Goal: Task Accomplishment & Management: Complete application form

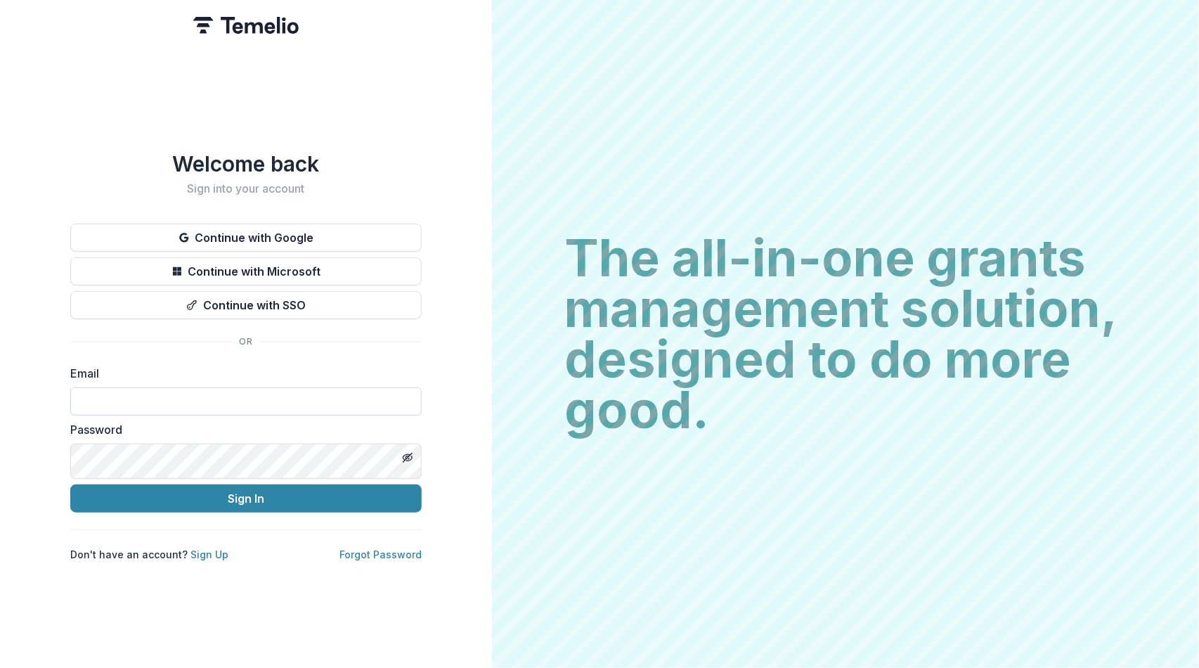
click at [146, 415] on input at bounding box center [245, 401] width 351 height 28
type input "**********"
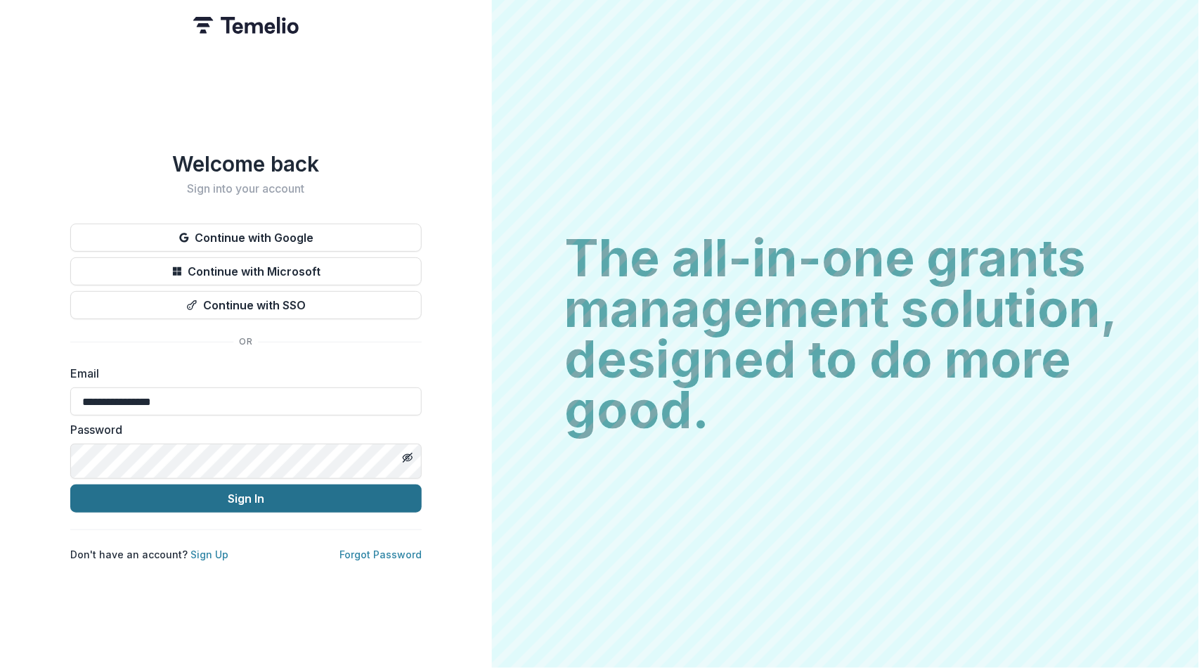
click at [228, 512] on button "Sign In" at bounding box center [245, 498] width 351 height 28
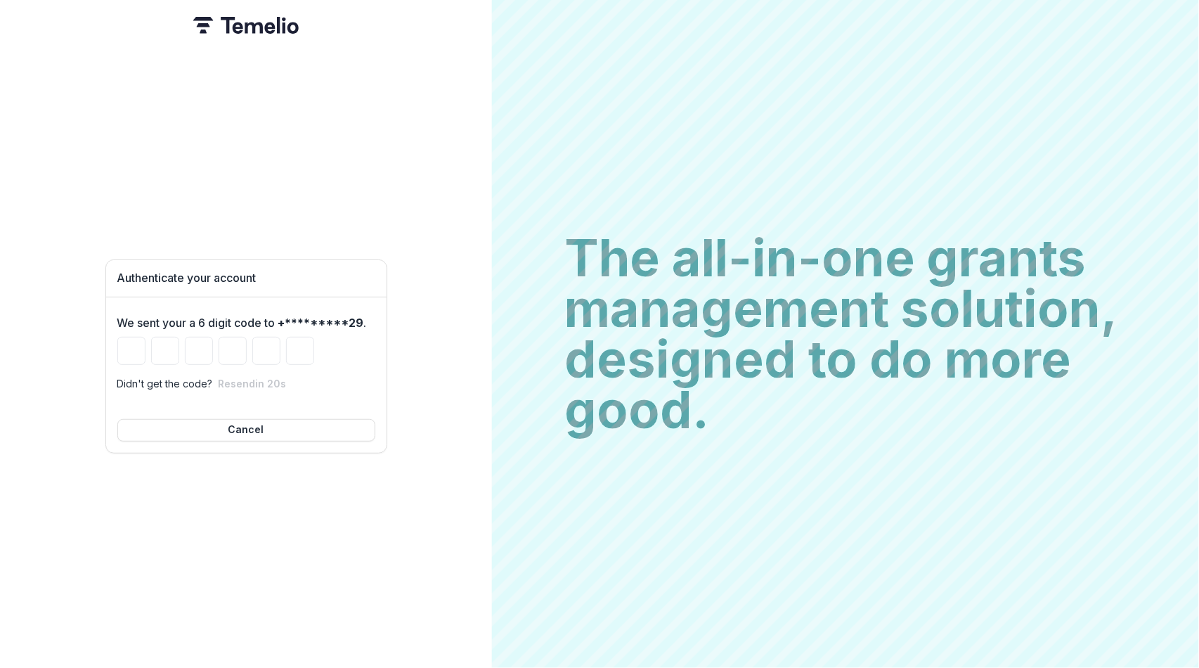
type input "*"
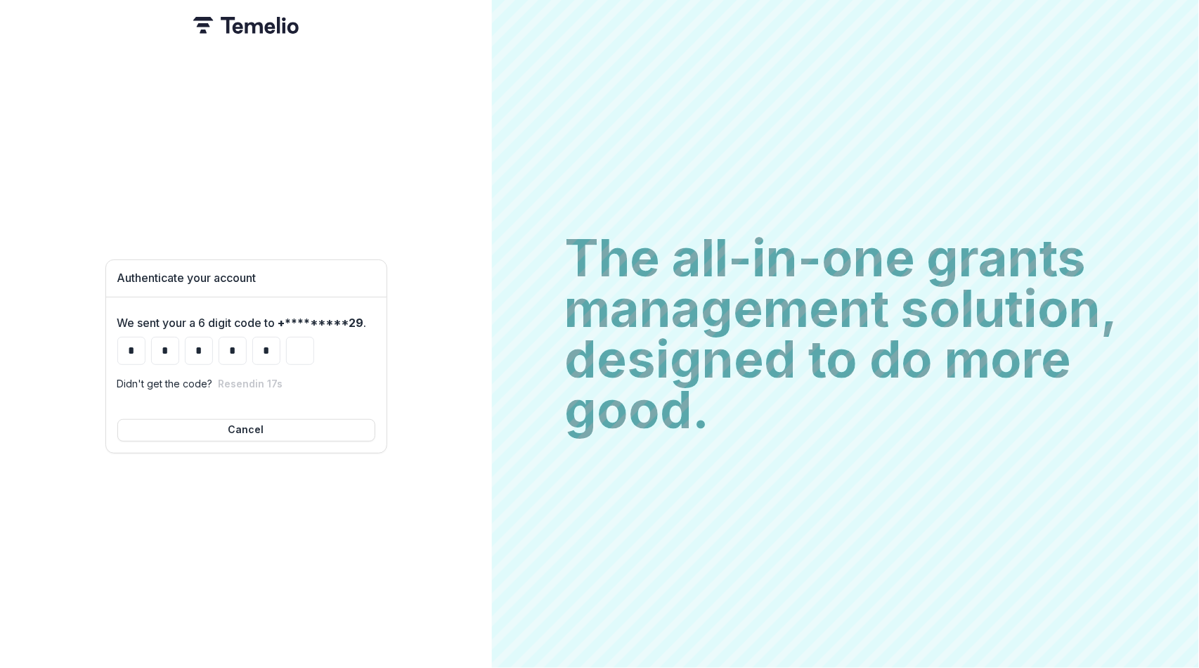
type input "*"
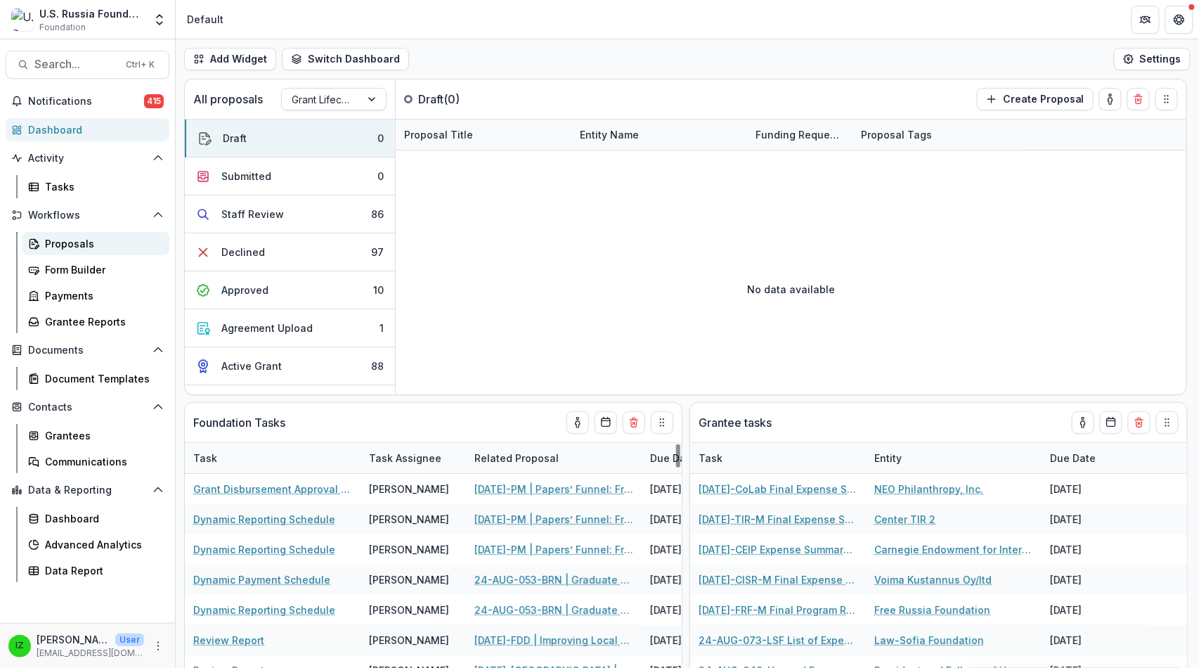
click at [92, 251] on div "Proposals" at bounding box center [101, 243] width 113 height 15
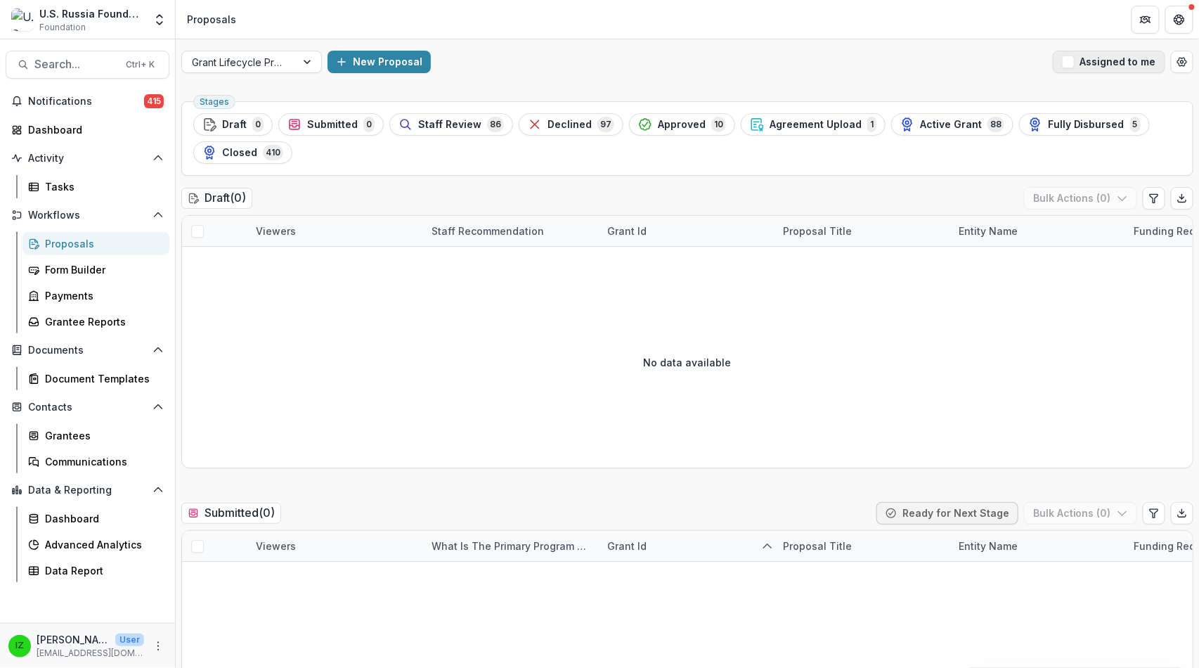
click at [1062, 68] on span "button" at bounding box center [1068, 62] width 13 height 13
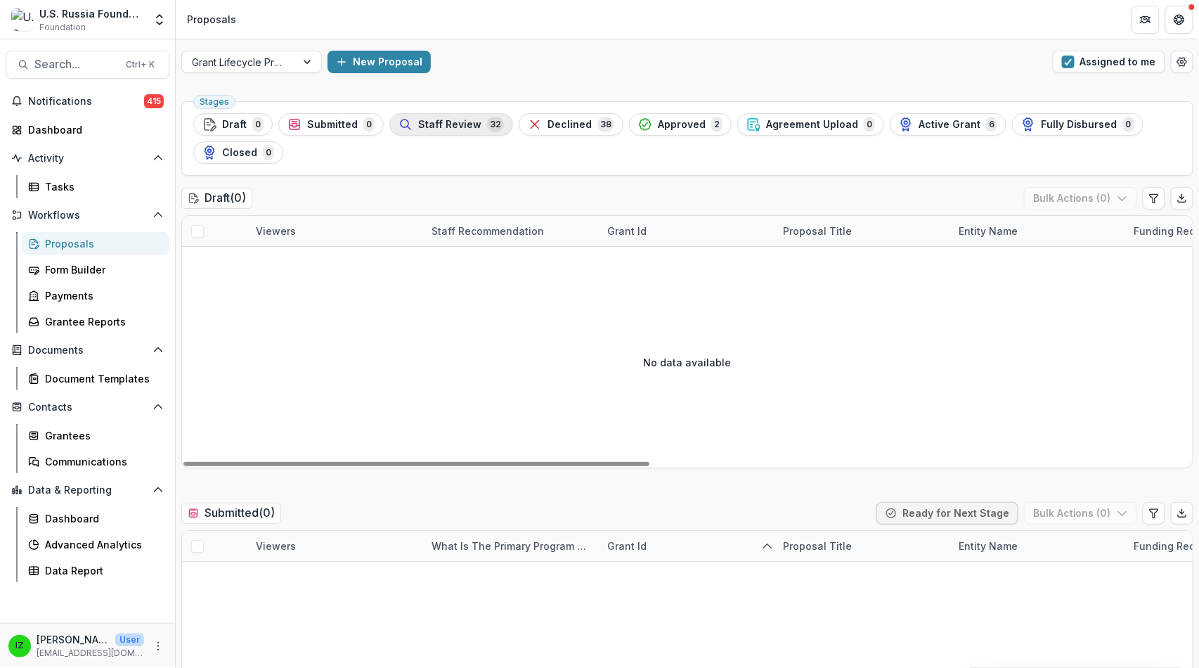
click at [481, 131] on span "Staff Review" at bounding box center [449, 125] width 63 height 12
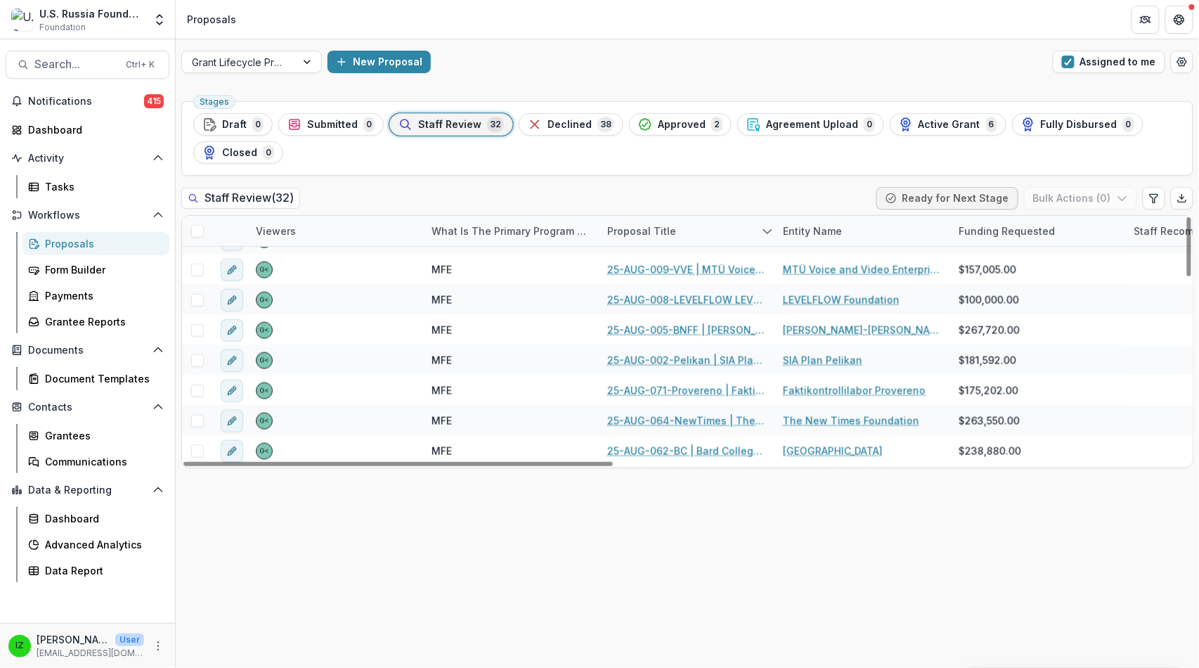
scroll to position [703, 0]
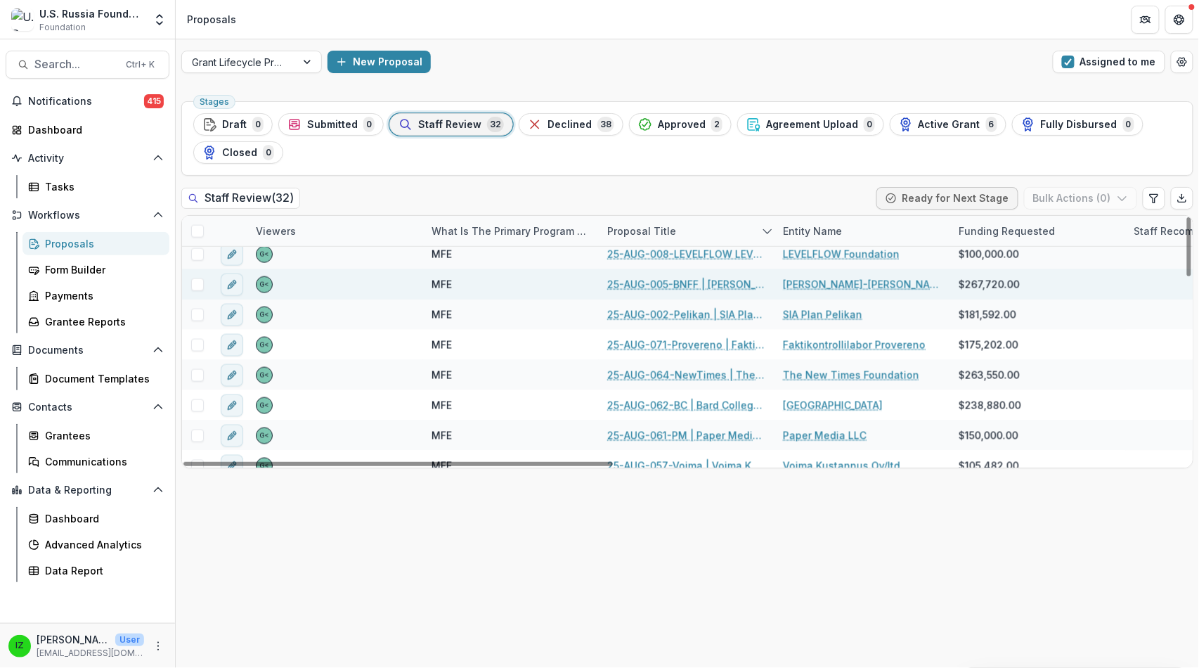
click at [697, 292] on link "25-AUG-005-BNFF | Serguei Parkhomenko-Boris Nemtsov Foundation - 2025 - Grant P…" at bounding box center [686, 284] width 159 height 15
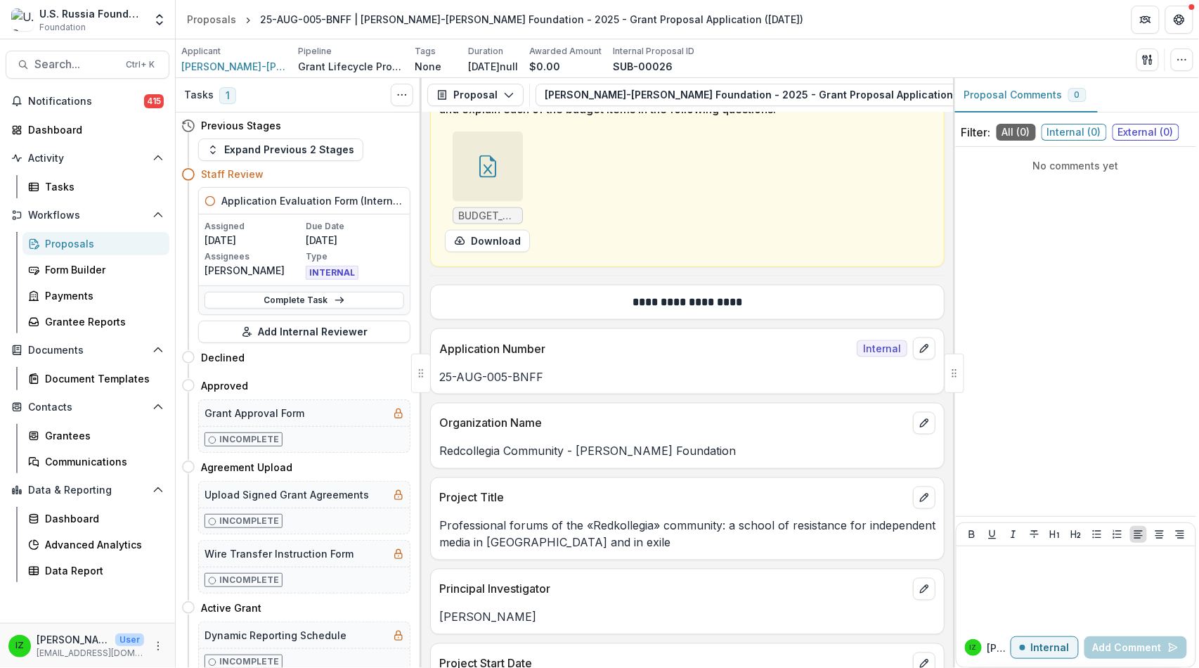
scroll to position [654, 0]
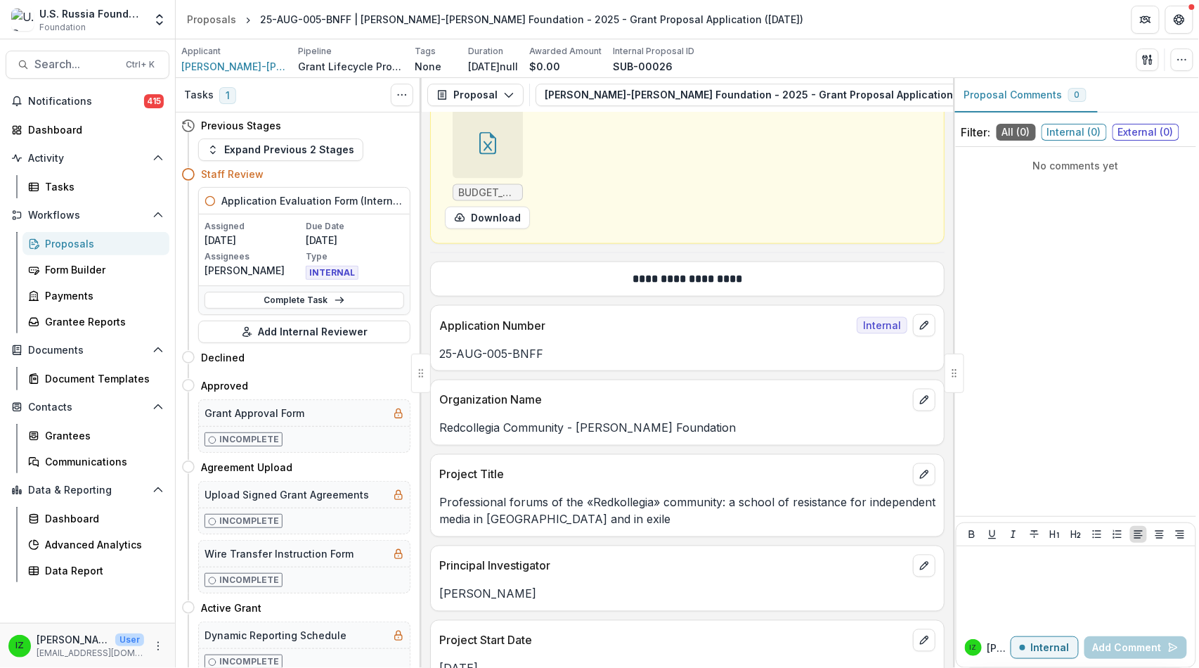
click at [491, 151] on icon at bounding box center [487, 146] width 8 height 10
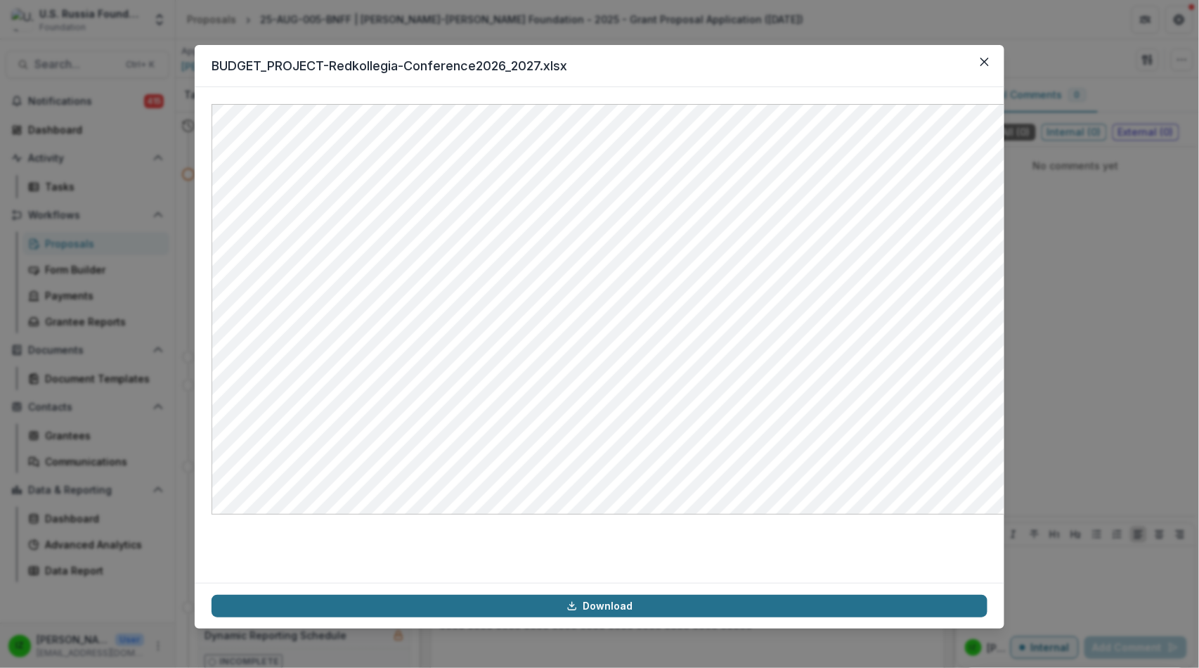
scroll to position [12144, 0]
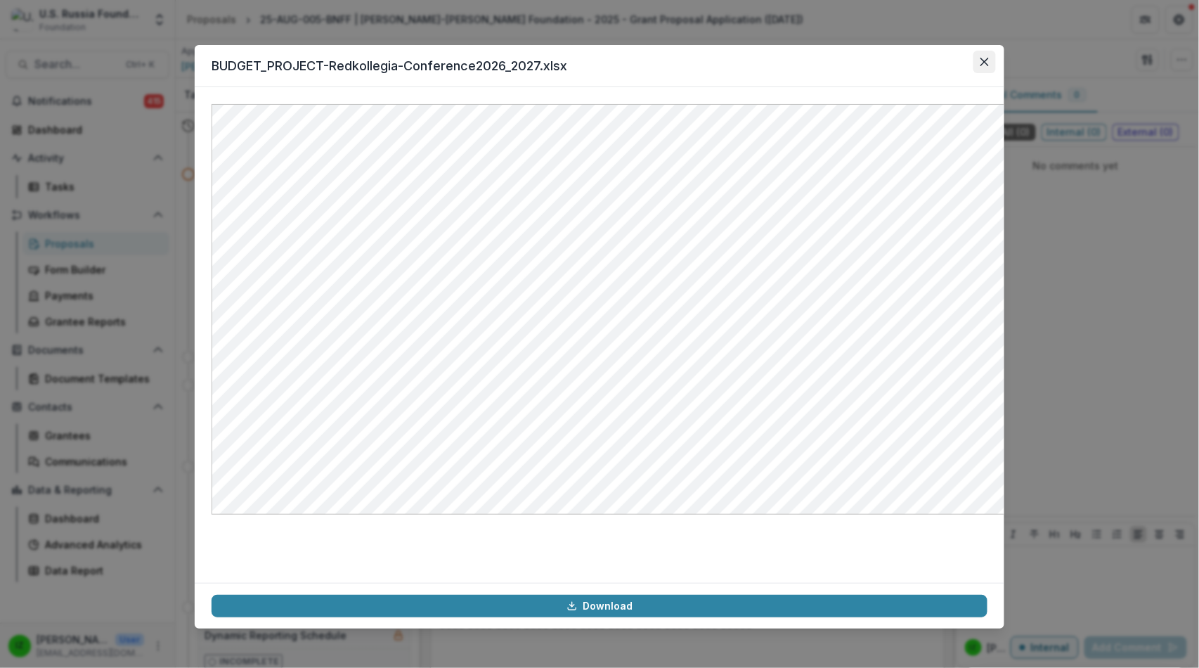
click at [989, 66] on icon "Close" at bounding box center [985, 62] width 8 height 8
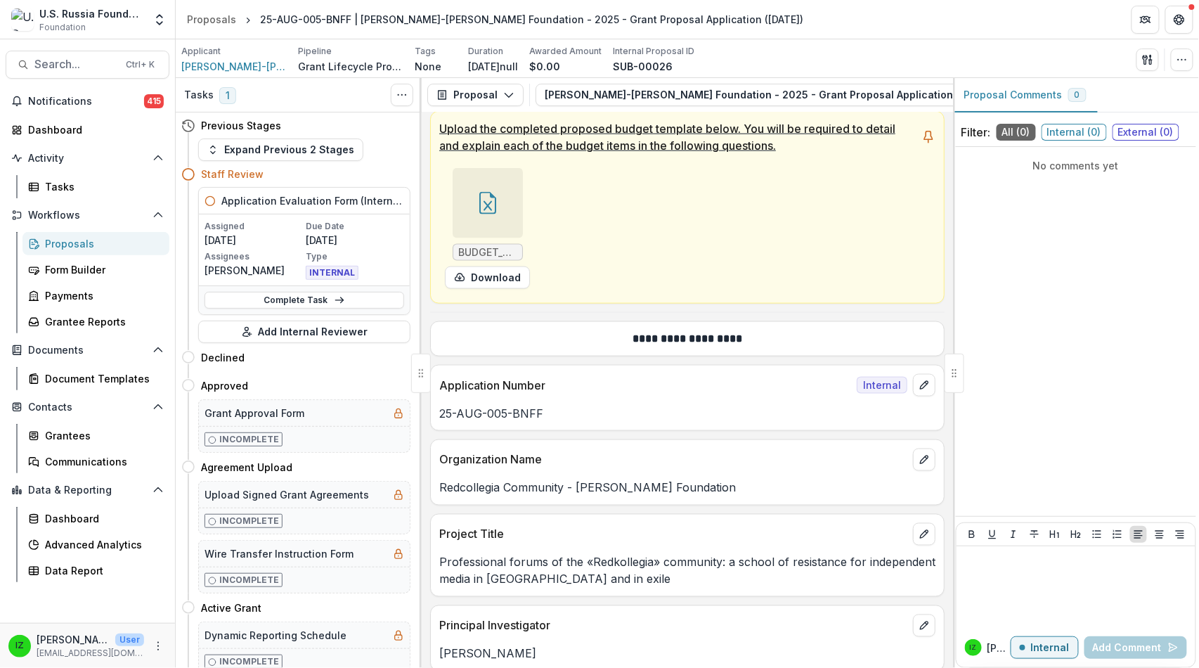
scroll to position [594, 0]
click at [817, 155] on p "Upload the completed proposed budget template below. You will be required to de…" at bounding box center [677, 138] width 477 height 34
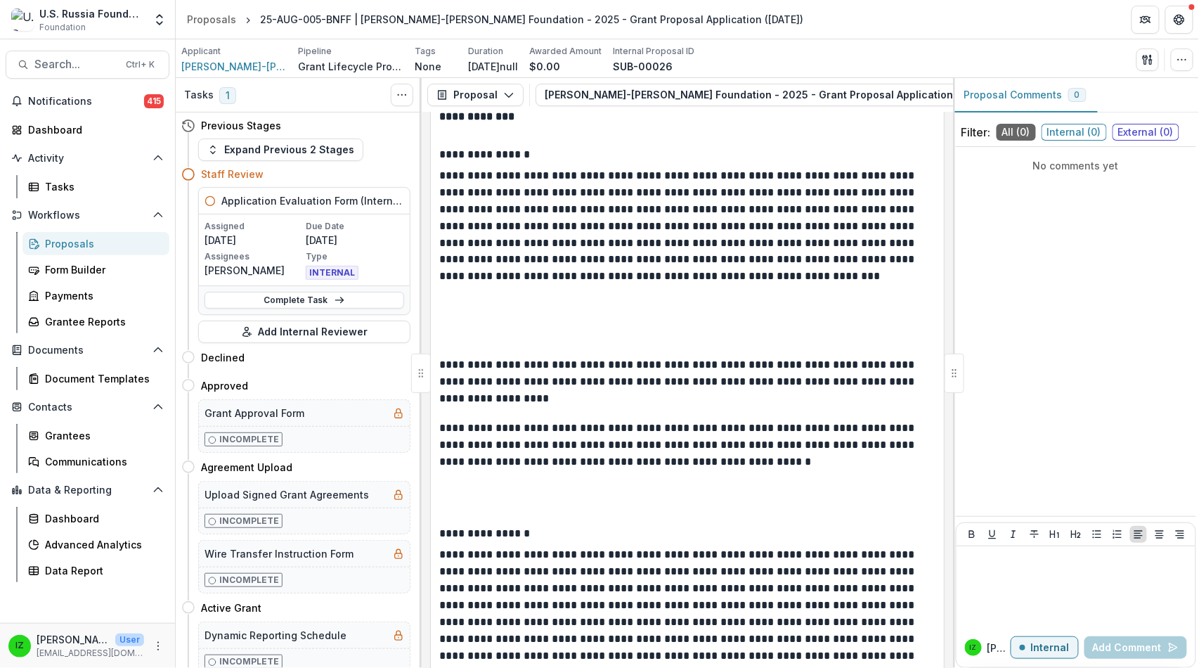
scroll to position [11549, 0]
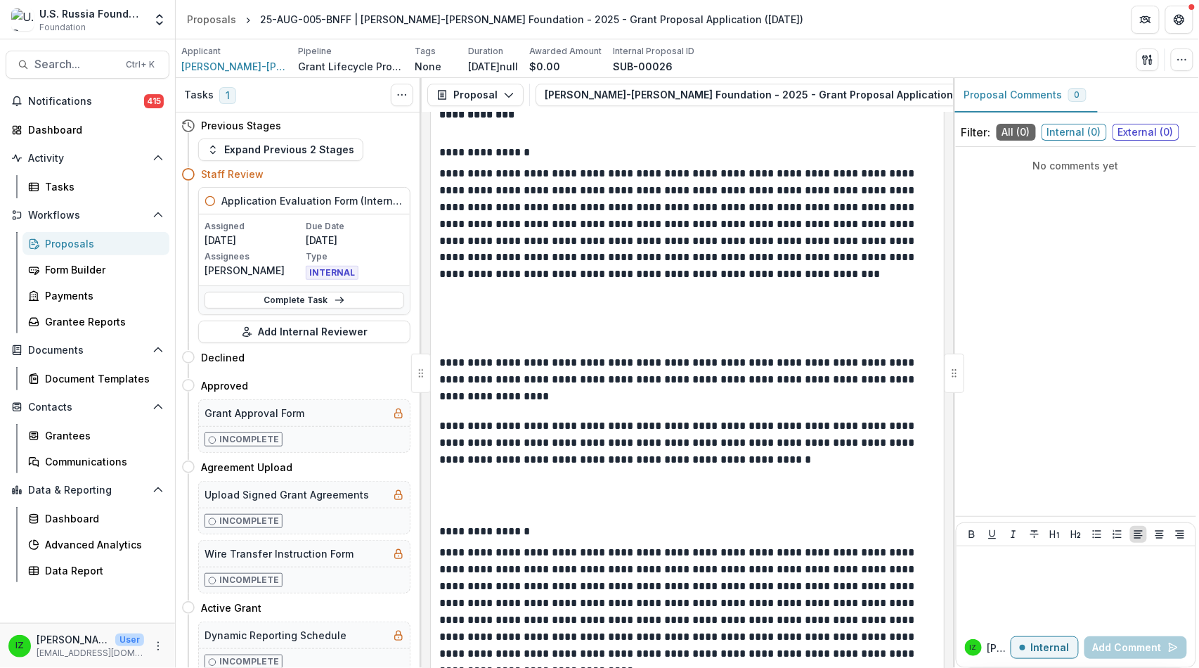
drag, startPoint x: 465, startPoint y: 229, endPoint x: 617, endPoint y: 319, distance: 177.1
copy p "**********"
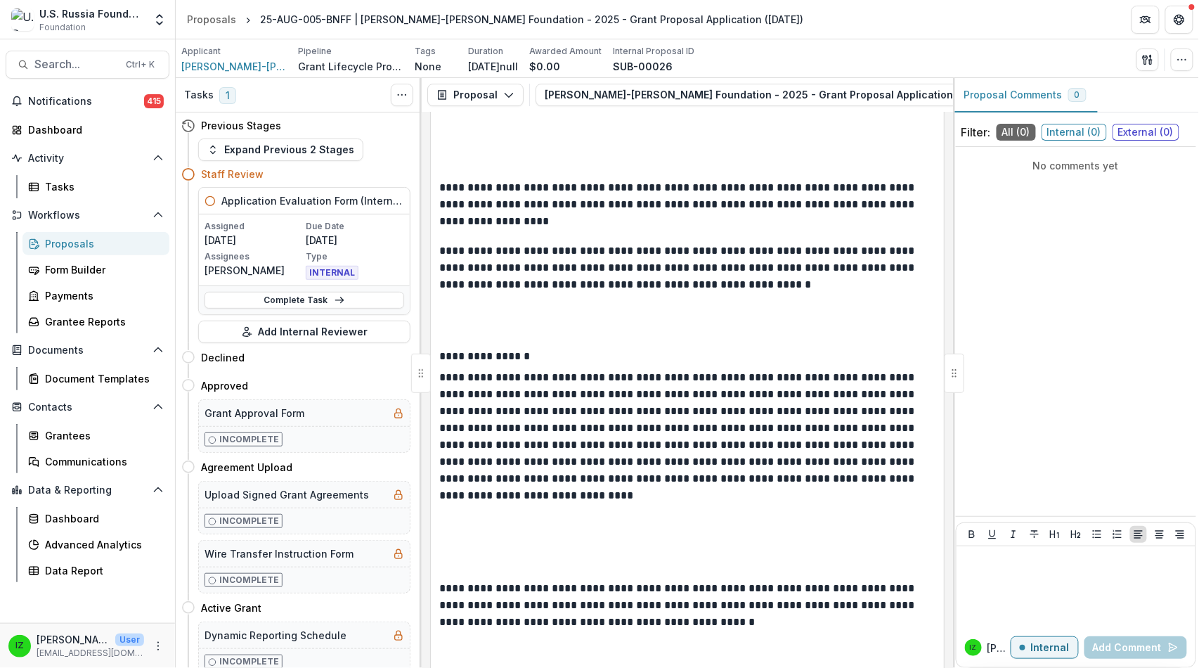
scroll to position [11783, 0]
